Goal: Navigation & Orientation: Find specific page/section

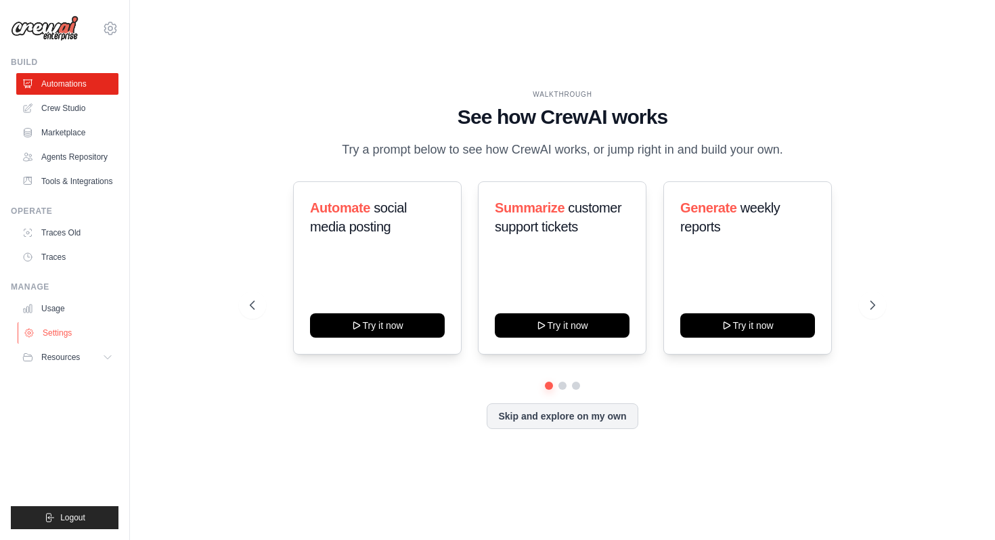
click at [41, 330] on link "Settings" at bounding box center [69, 333] width 102 height 22
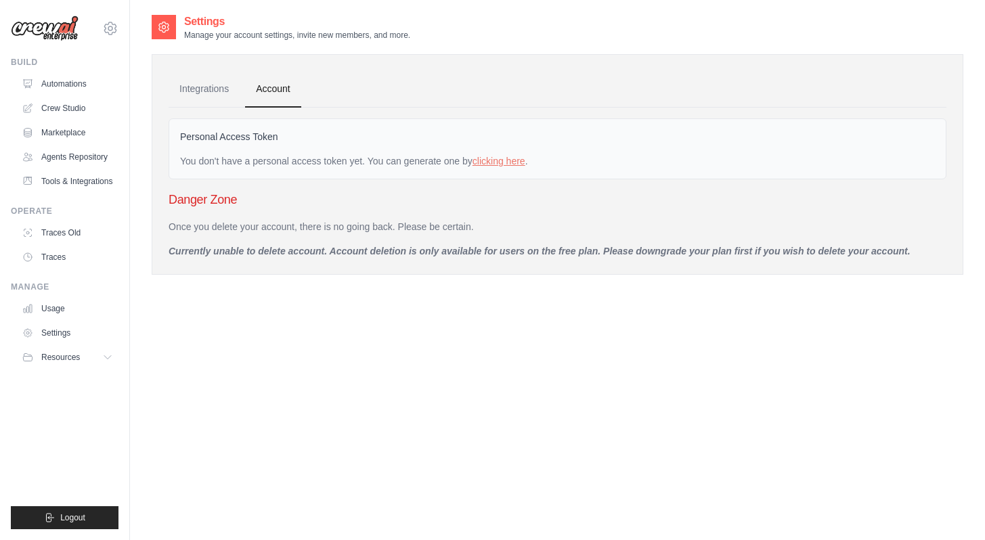
click at [51, 313] on link "Usage" at bounding box center [67, 309] width 102 height 22
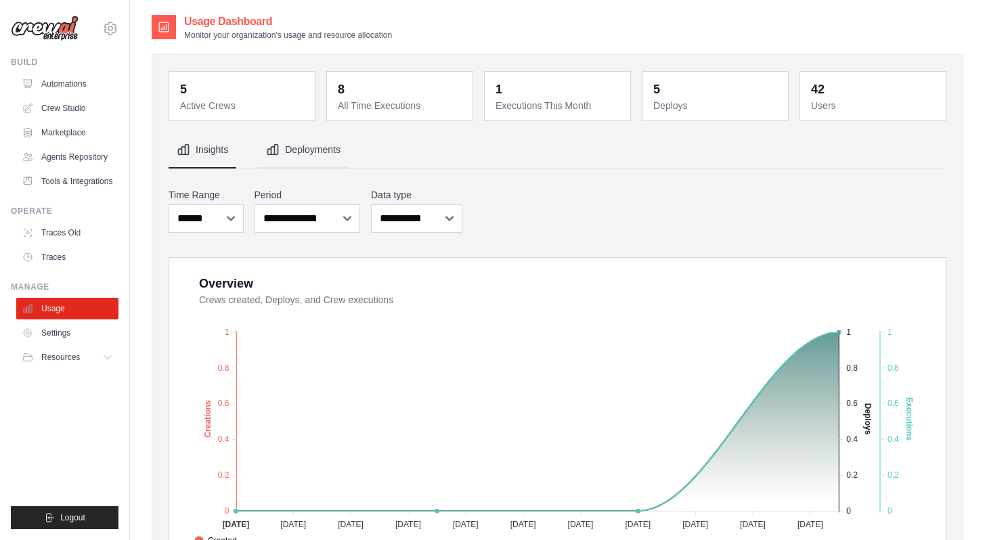
click at [279, 155] on icon "Tabs" at bounding box center [273, 150] width 14 height 14
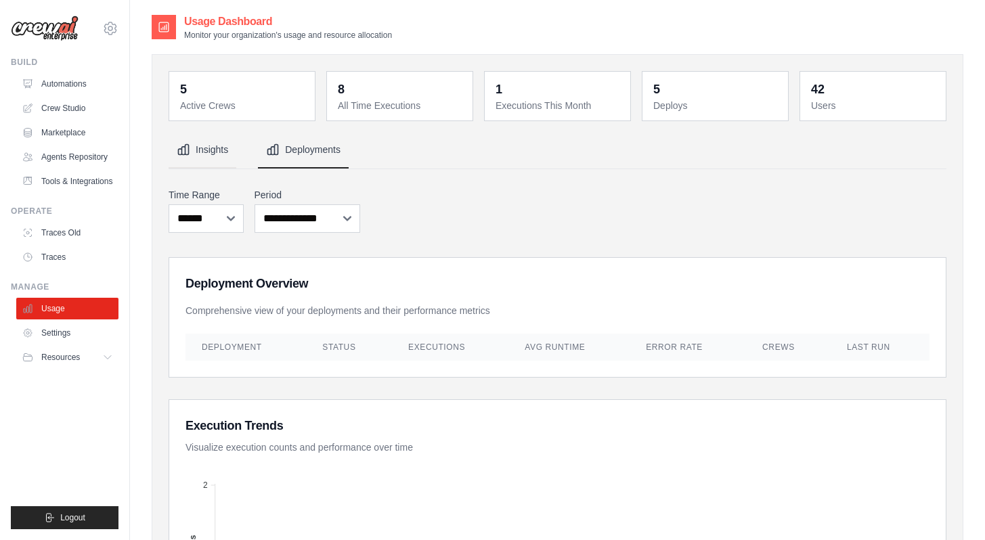
click at [209, 154] on button "Insights" at bounding box center [203, 150] width 68 height 37
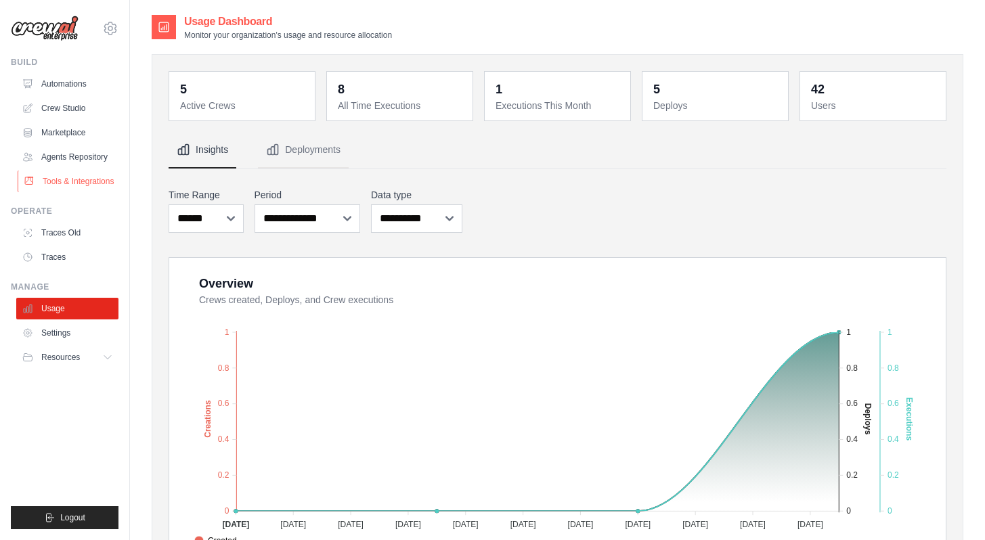
click at [66, 190] on link "Tools & Integrations" at bounding box center [69, 182] width 102 height 22
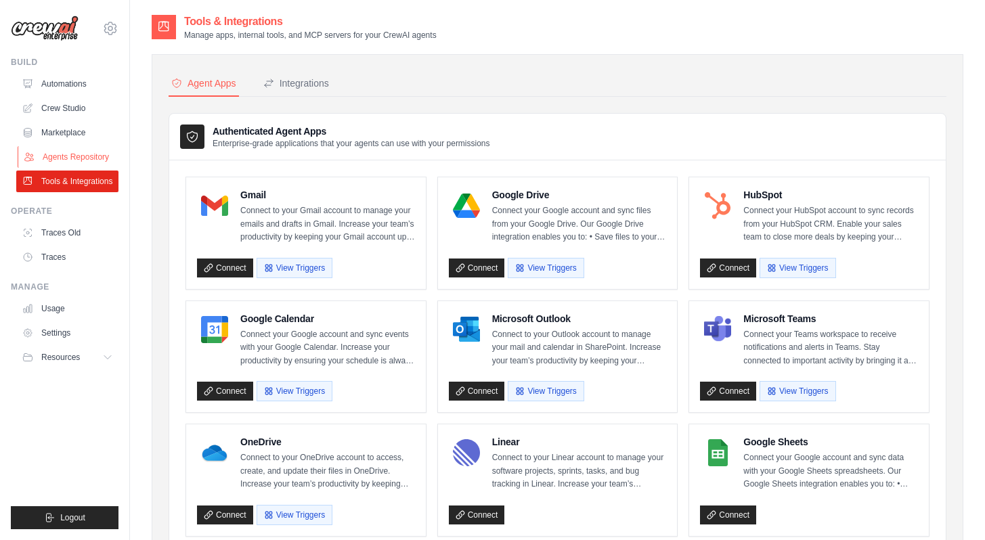
click at [76, 156] on link "Agents Repository" at bounding box center [69, 157] width 102 height 22
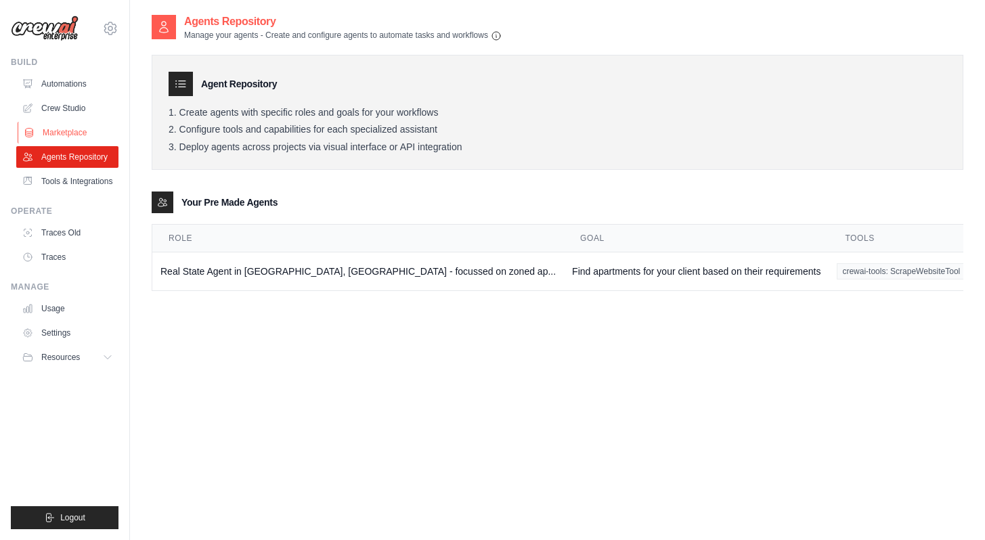
click at [76, 132] on link "Marketplace" at bounding box center [69, 133] width 102 height 22
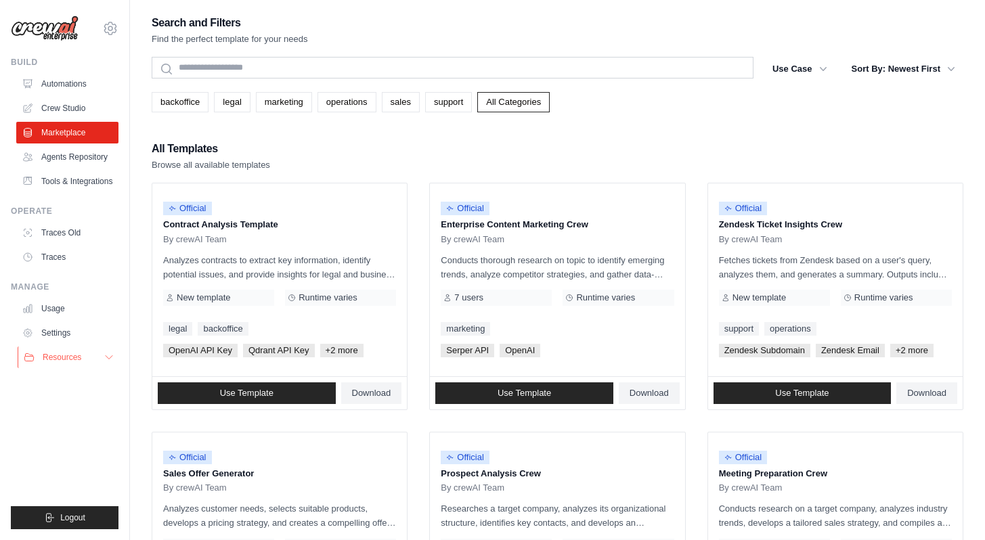
click at [49, 358] on span "Resources" at bounding box center [62, 357] width 39 height 11
click at [66, 311] on link "Usage" at bounding box center [69, 309] width 102 height 22
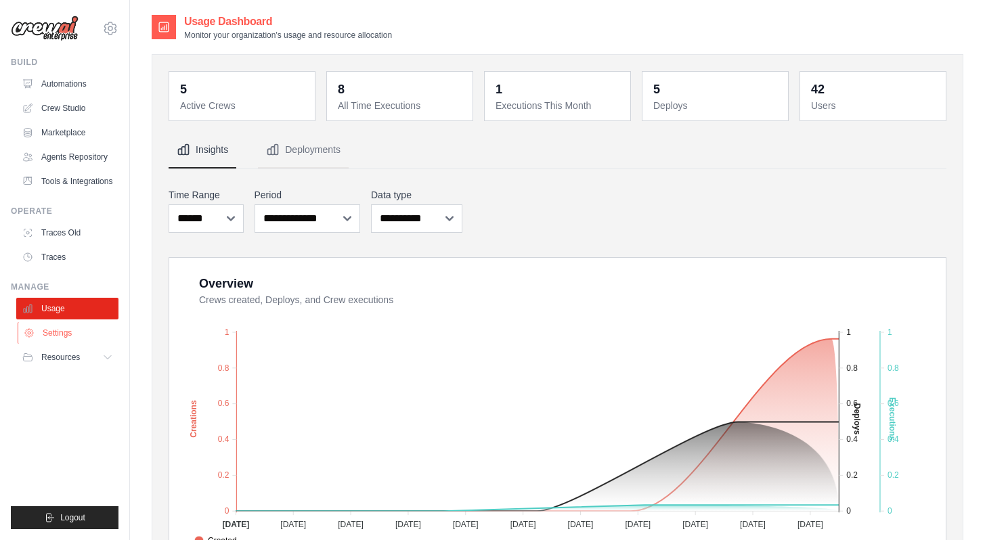
click at [61, 334] on link "Settings" at bounding box center [69, 333] width 102 height 22
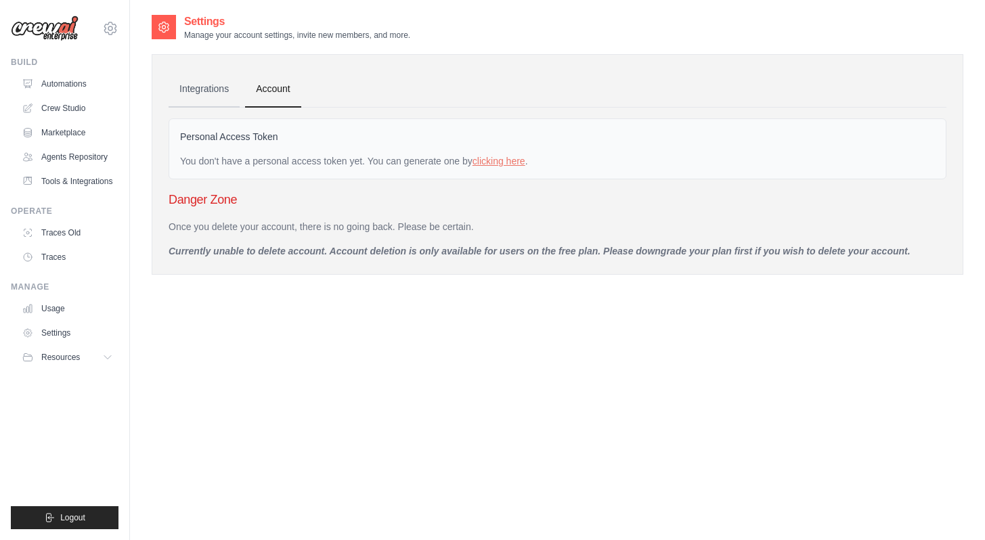
click at [207, 82] on link "Integrations" at bounding box center [204, 89] width 71 height 37
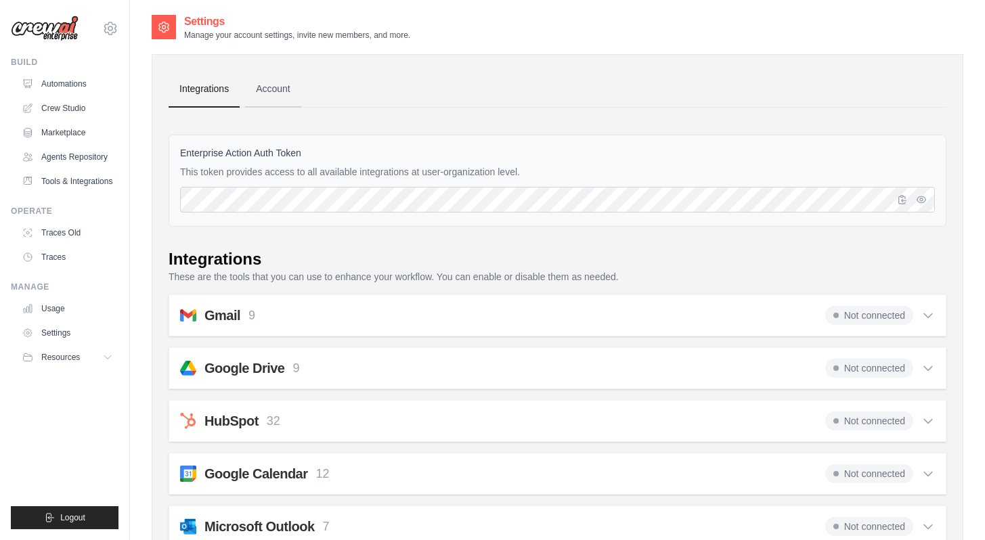
click at [258, 91] on link "Account" at bounding box center [273, 89] width 56 height 37
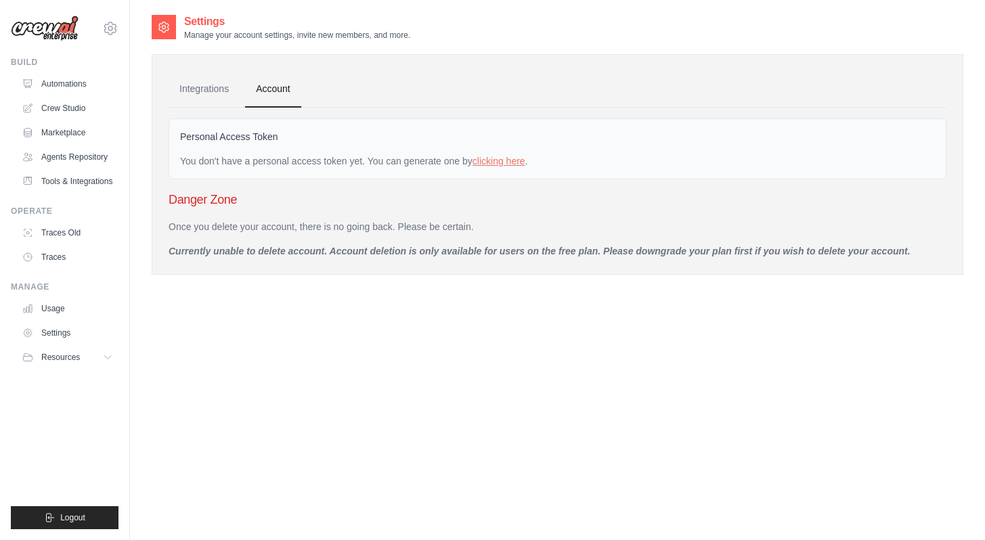
click at [119, 26] on div "[PERSON_NAME][EMAIL_ADDRESS][DOMAIN_NAME] Settings Build Automations Resources" at bounding box center [65, 270] width 130 height 540
click at [117, 27] on icon at bounding box center [110, 28] width 16 height 16
click at [121, 79] on icon at bounding box center [119, 84] width 11 height 11
